Goal: Use online tool/utility: Utilize a website feature to perform a specific function

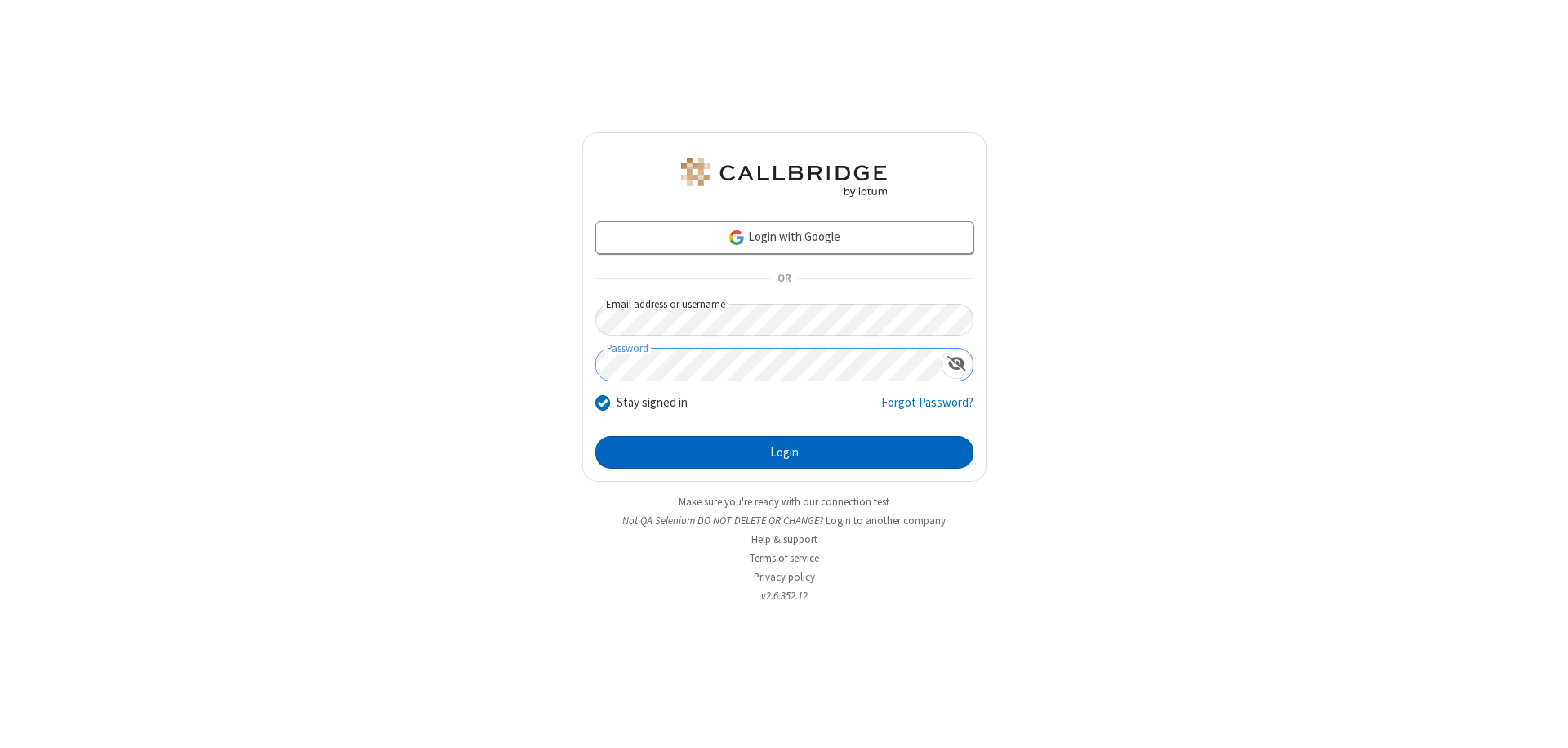
click at [784, 453] on button "Login" at bounding box center [785, 452] width 378 height 32
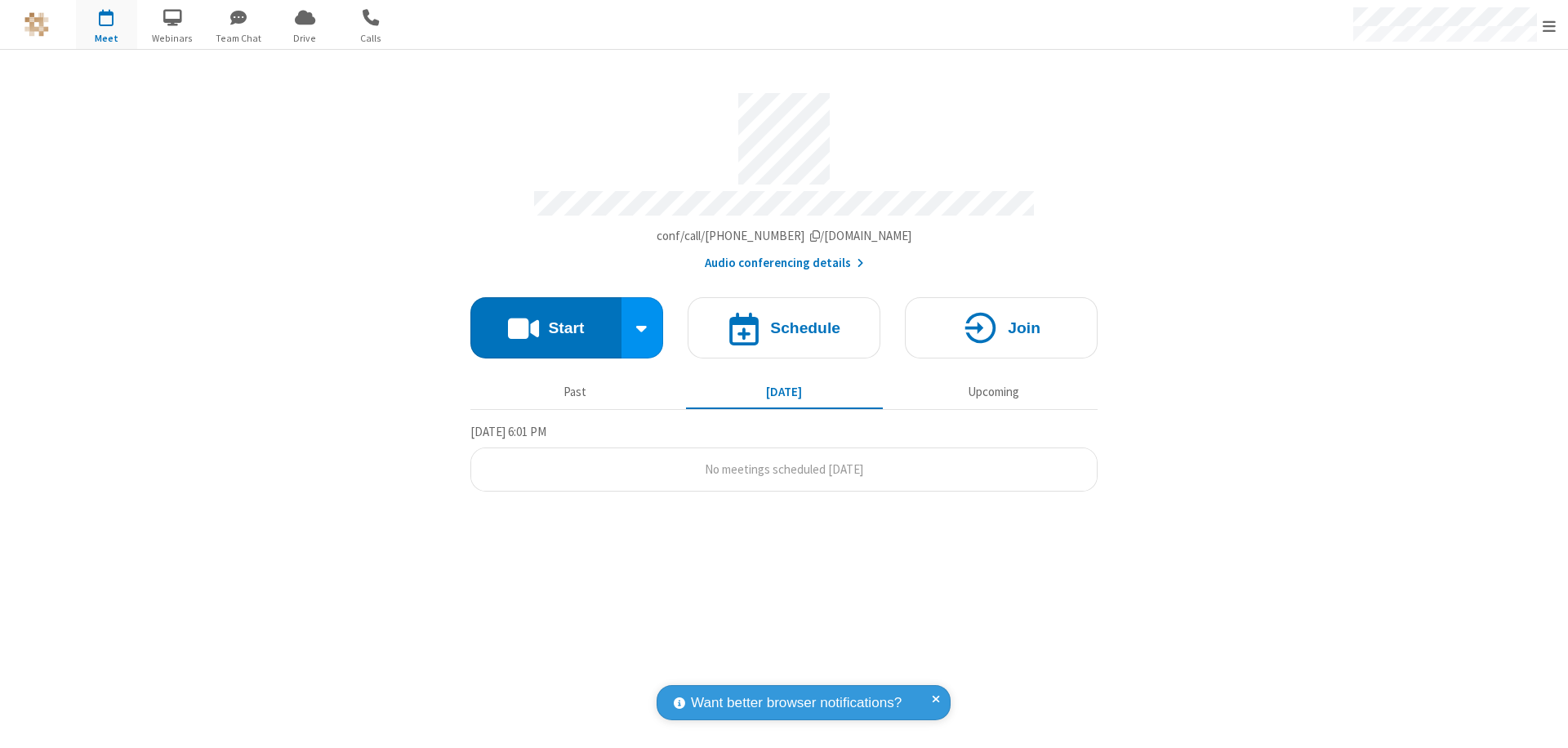
click at [546, 320] on button "Start" at bounding box center [546, 327] width 151 height 61
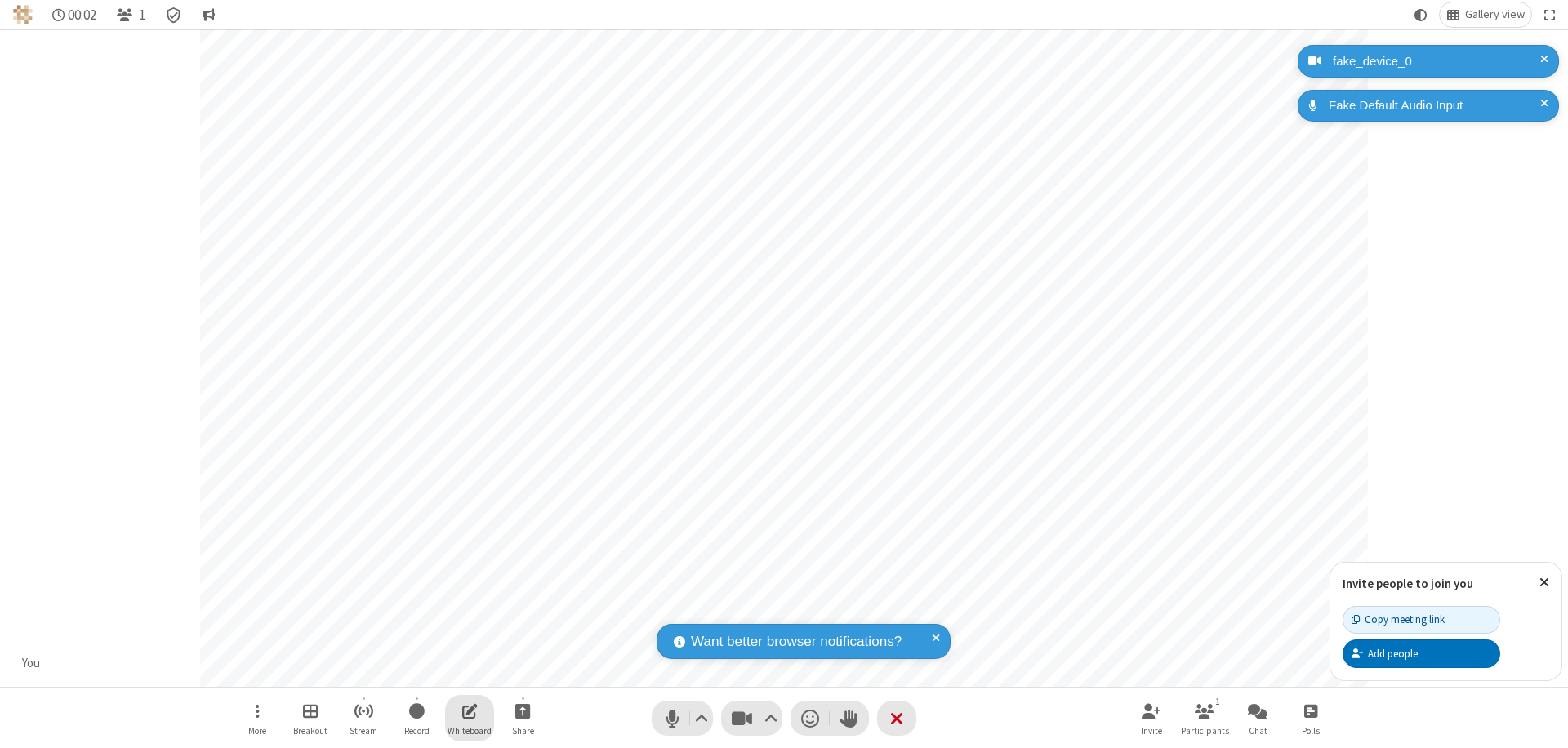
click at [469, 710] on span "Open shared whiteboard" at bounding box center [469, 711] width 16 height 20
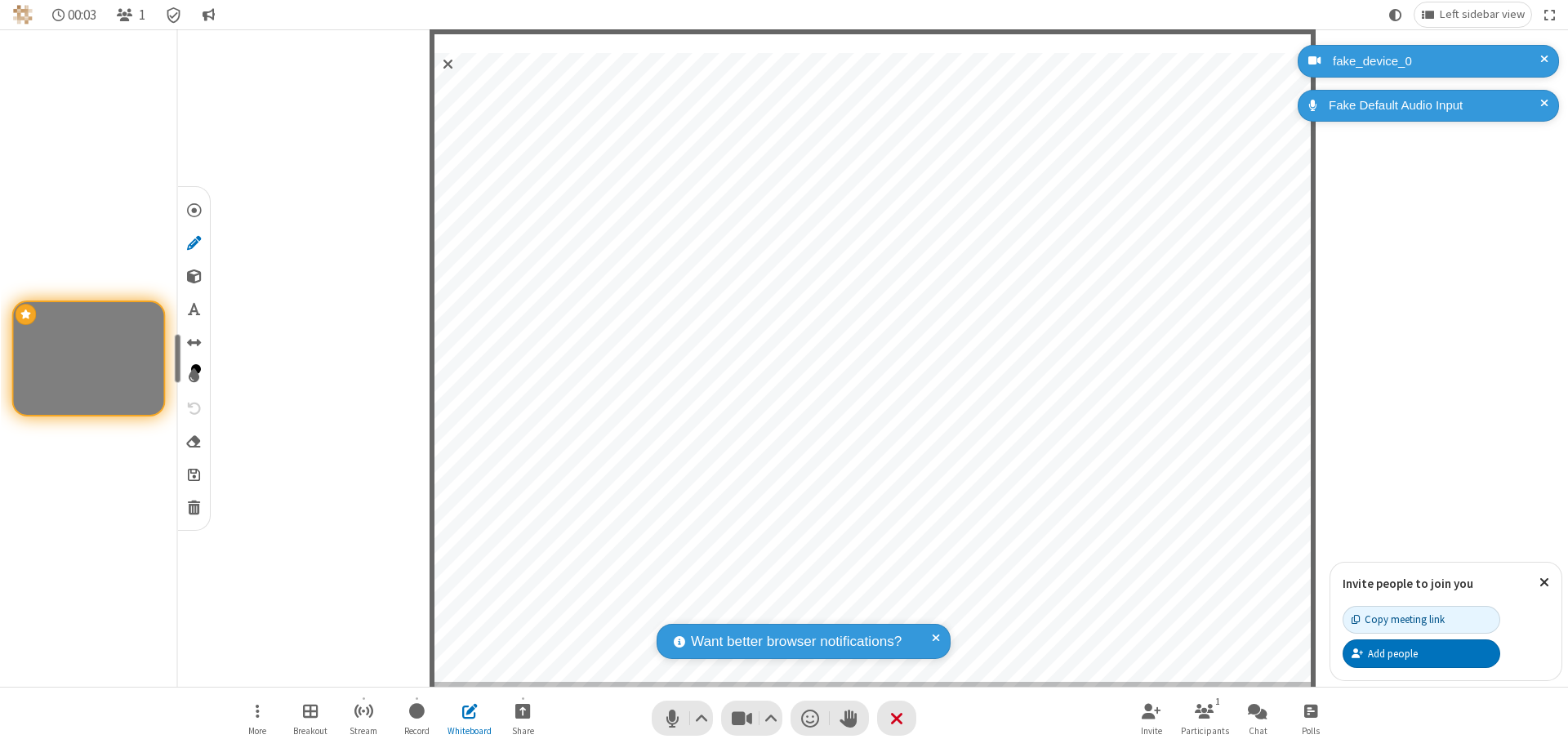
click at [193, 474] on span "Save" at bounding box center [194, 474] width 12 height 18
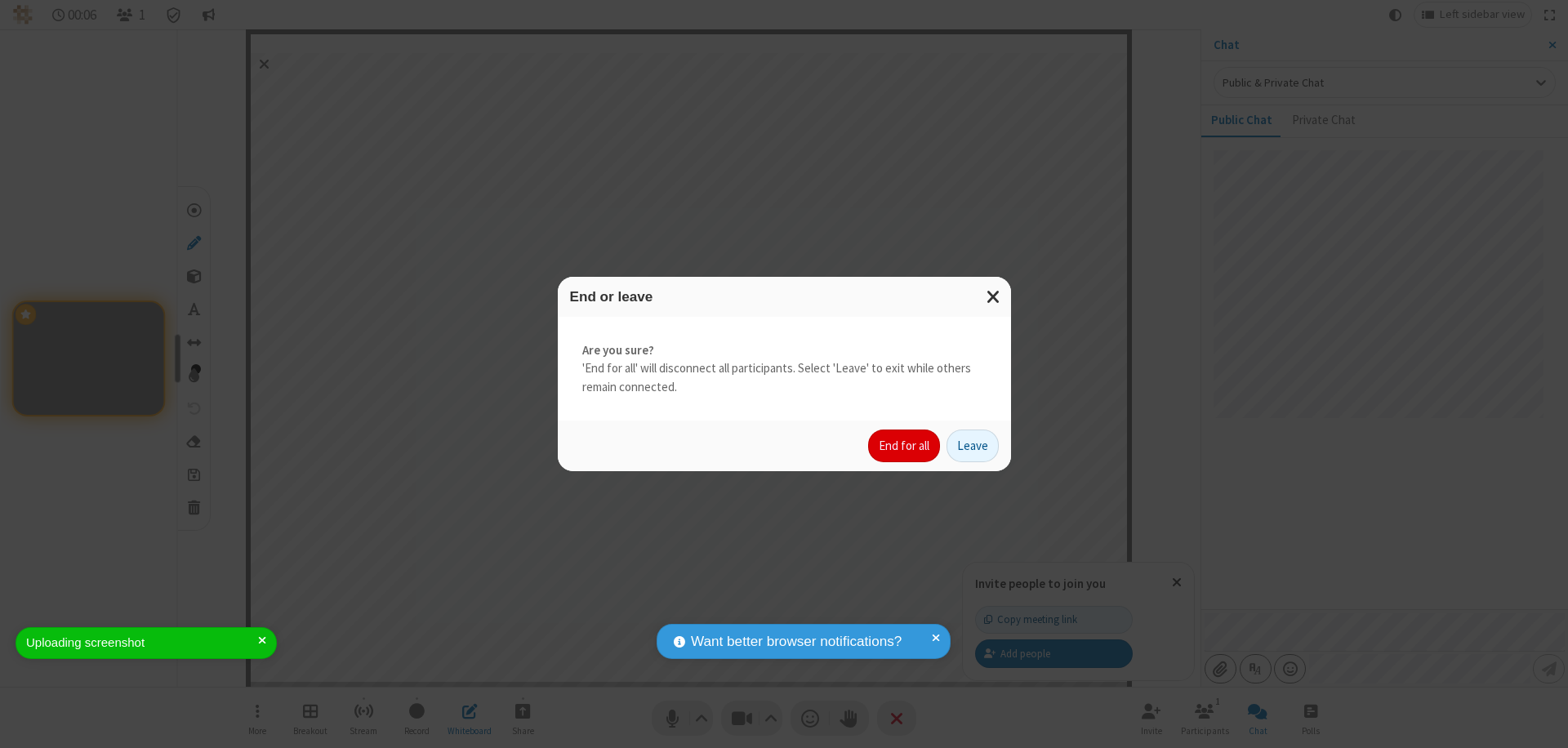
click at [905, 445] on button "End for all" at bounding box center [904, 445] width 72 height 32
